Goal: Navigation & Orientation: Find specific page/section

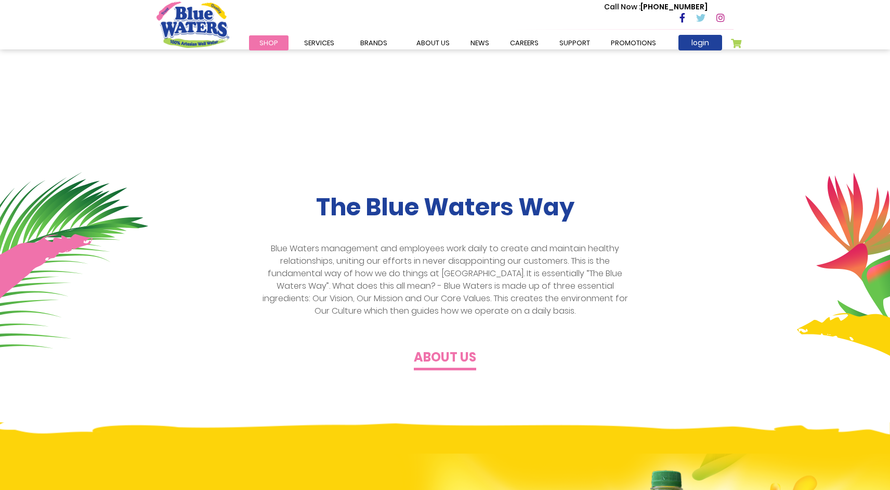
scroll to position [191, 0]
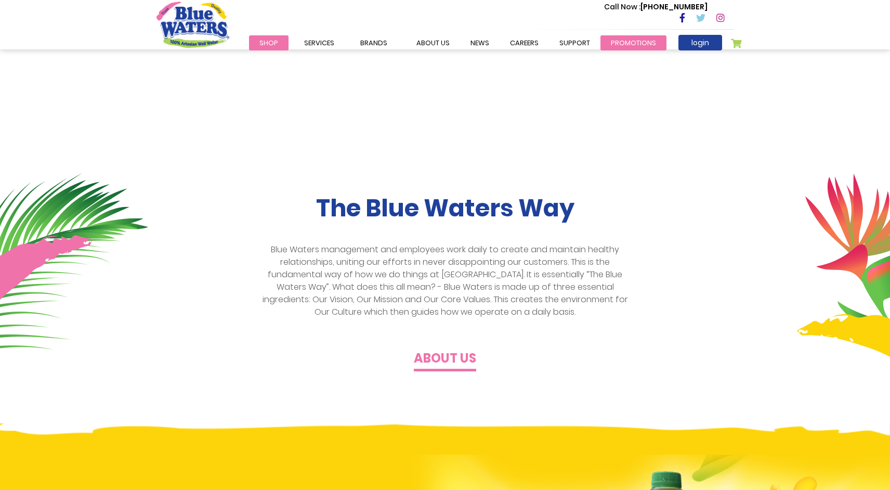
click at [619, 44] on link "Promotions" at bounding box center [633, 42] width 66 height 15
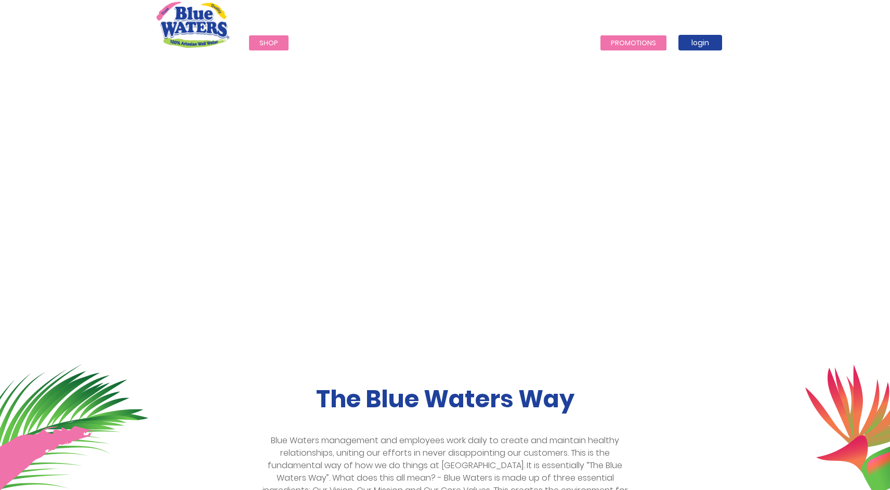
click at [609, 44] on link "Promotions" at bounding box center [633, 42] width 66 height 15
